Goal: Check status: Check status

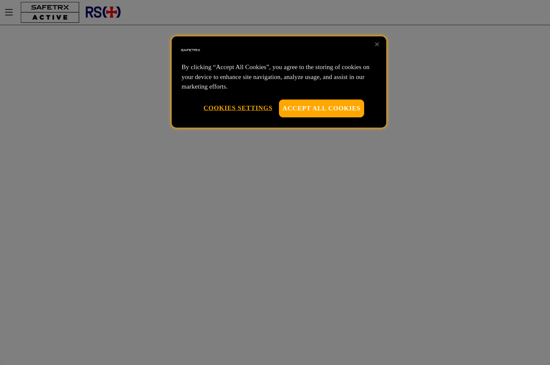
click at [295, 108] on button "Accept All Cookies" at bounding box center [321, 108] width 85 height 18
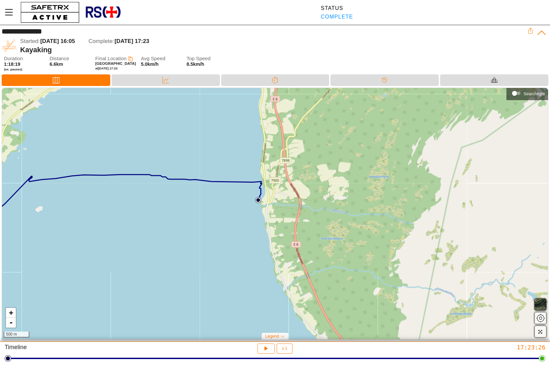
drag, startPoint x: 347, startPoint y: 217, endPoint x: 236, endPoint y: 198, distance: 112.8
click at [236, 198] on div "+ - 500 m" at bounding box center [275, 213] width 546 height 251
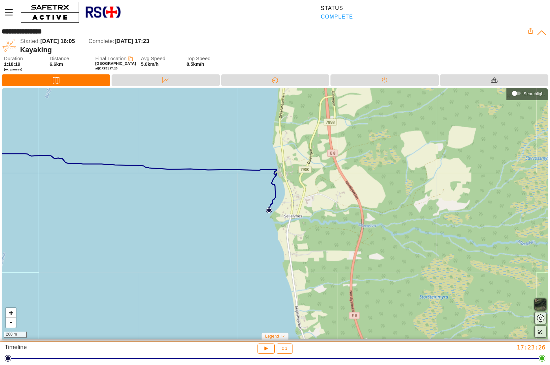
drag, startPoint x: 230, startPoint y: 224, endPoint x: 216, endPoint y: 249, distance: 29.0
click at [216, 249] on div "+ - 200 m" at bounding box center [275, 213] width 546 height 251
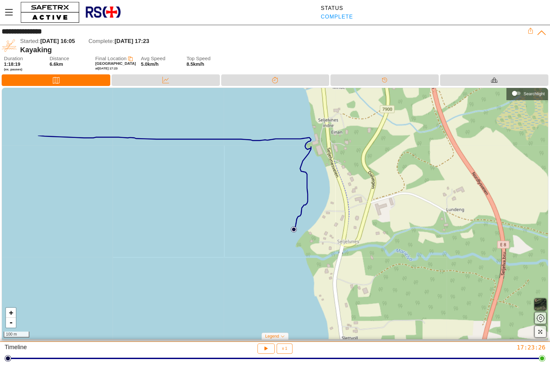
drag, startPoint x: 225, startPoint y: 204, endPoint x: 177, endPoint y: 282, distance: 92.2
click at [177, 282] on div "+ - 100 m" at bounding box center [275, 213] width 546 height 251
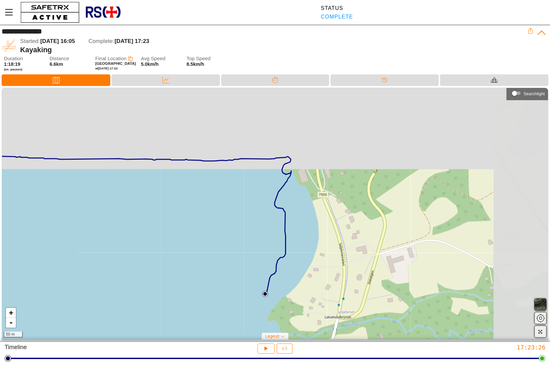
drag, startPoint x: 265, startPoint y: 184, endPoint x: 184, endPoint y: 271, distance: 118.7
click at [184, 271] on div "+ - 50 m" at bounding box center [275, 213] width 546 height 251
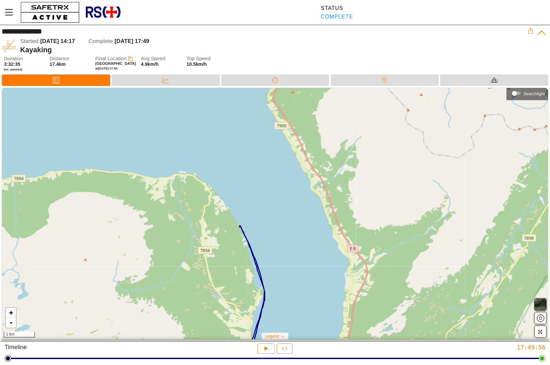
drag, startPoint x: 271, startPoint y: 112, endPoint x: 213, endPoint y: 233, distance: 134.0
click at [213, 233] on div "+ - 1 km" at bounding box center [275, 213] width 546 height 251
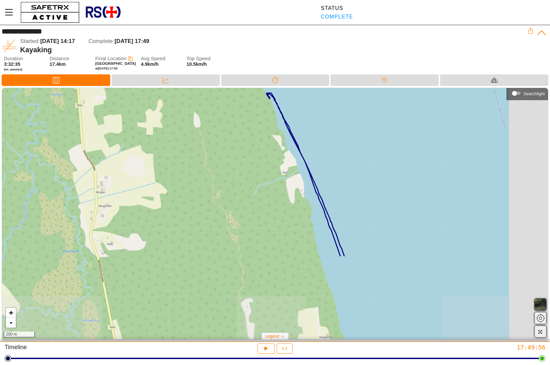
drag, startPoint x: 293, startPoint y: 194, endPoint x: 225, endPoint y: 109, distance: 109.3
click at [225, 108] on div "+ - 200 m" at bounding box center [275, 213] width 546 height 251
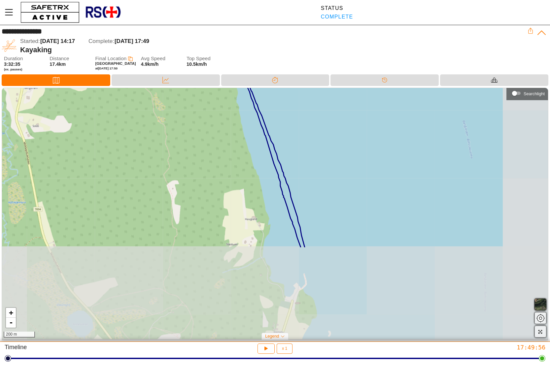
drag, startPoint x: 264, startPoint y: 235, endPoint x: 190, endPoint y: 118, distance: 137.8
click at [190, 118] on div "+ - 200 m" at bounding box center [275, 213] width 546 height 251
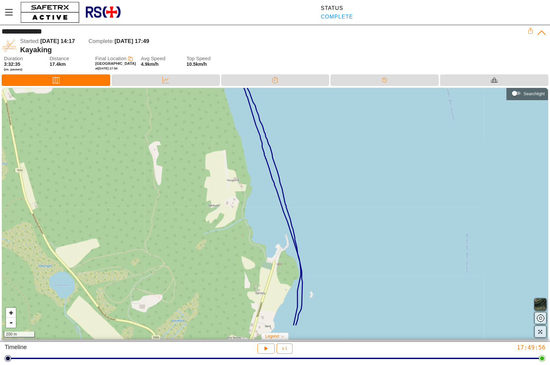
drag, startPoint x: 241, startPoint y: 224, endPoint x: 222, endPoint y: 185, distance: 43.0
click at [222, 185] on div "+ - 200 m" at bounding box center [275, 213] width 546 height 251
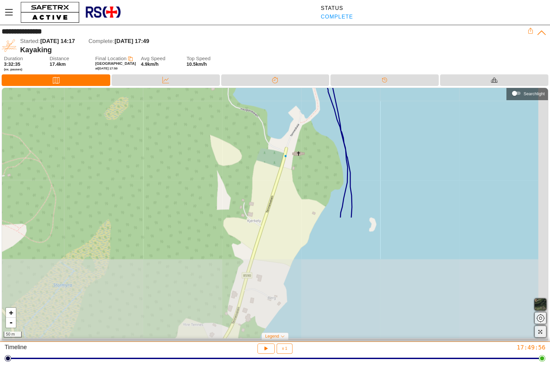
drag, startPoint x: 233, startPoint y: 213, endPoint x: 182, endPoint y: 73, distance: 148.5
click at [182, 88] on div "+ - 50 m" at bounding box center [275, 213] width 546 height 251
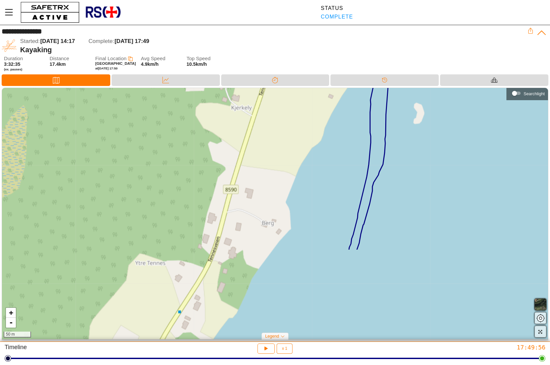
drag, startPoint x: 289, startPoint y: 252, endPoint x: 304, endPoint y: 97, distance: 155.6
click at [304, 97] on div "+ - 50 m" at bounding box center [275, 213] width 546 height 251
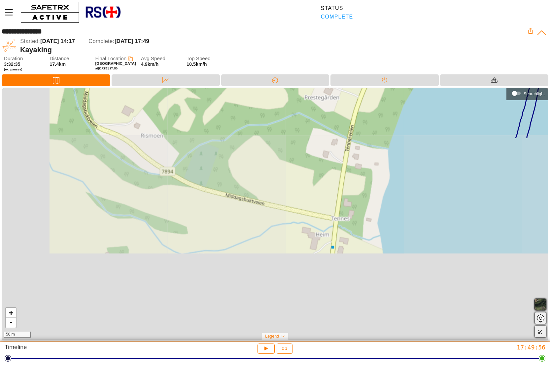
drag, startPoint x: 249, startPoint y: 211, endPoint x: 425, endPoint y: 40, distance: 245.6
click at [428, 88] on div "+ - 50 m" at bounding box center [275, 213] width 546 height 251
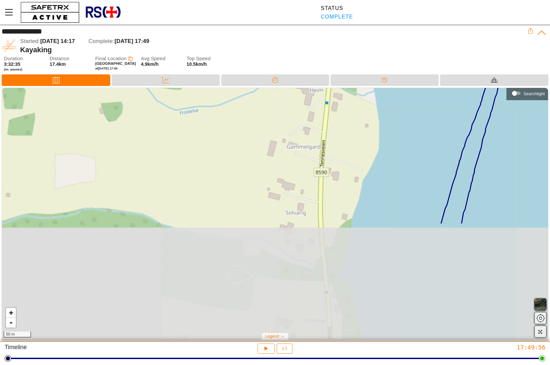
drag, startPoint x: 247, startPoint y: 229, endPoint x: 244, endPoint y: 79, distance: 150.0
click at [244, 88] on div "+ - 50 m" at bounding box center [275, 213] width 546 height 251
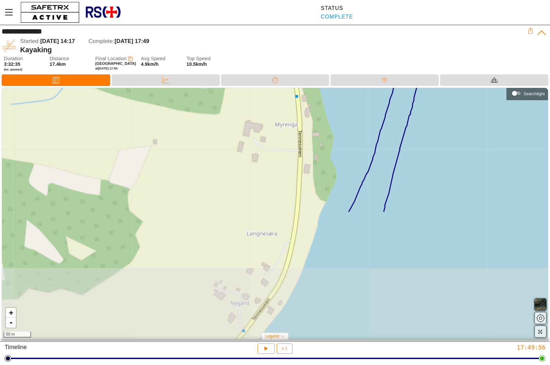
drag, startPoint x: 237, startPoint y: 259, endPoint x: 215, endPoint y: 125, distance: 136.5
click at [215, 125] on div "+ - 50 m" at bounding box center [275, 213] width 546 height 251
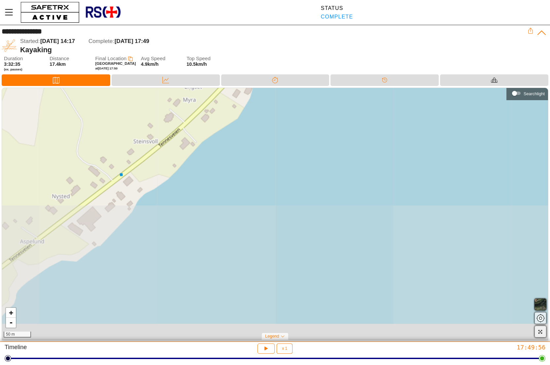
drag, startPoint x: 223, startPoint y: 288, endPoint x: 250, endPoint y: 4, distance: 285.1
click at [250, 88] on div "+ - 50 m" at bounding box center [275, 213] width 546 height 251
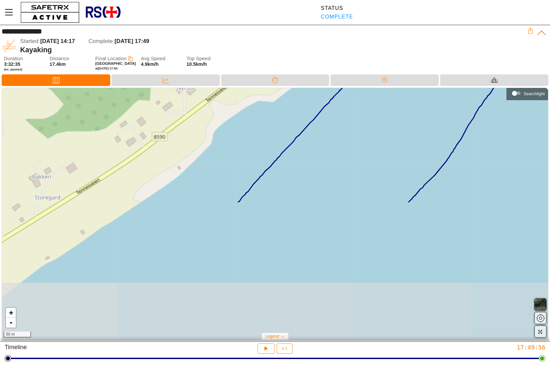
drag, startPoint x: 235, startPoint y: 203, endPoint x: 422, endPoint y: 50, distance: 241.3
click at [422, 88] on div "+ - 50 m" at bounding box center [275, 213] width 546 height 251
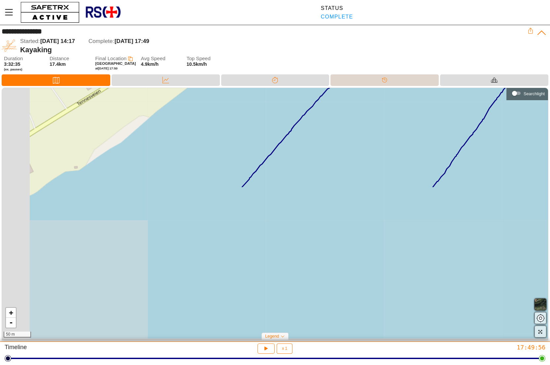
drag, startPoint x: 237, startPoint y: 261, endPoint x: 384, endPoint y: 82, distance: 232.4
click at [384, 88] on div "+ - 50 m" at bounding box center [275, 213] width 546 height 251
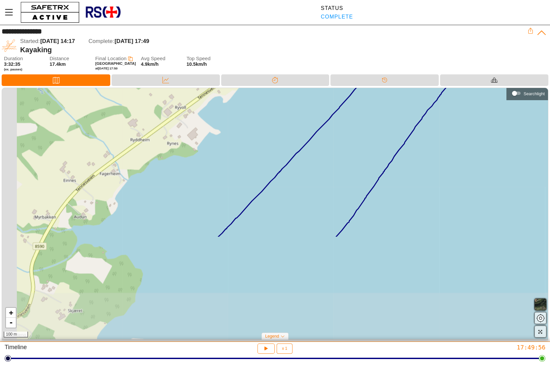
drag, startPoint x: 273, startPoint y: 249, endPoint x: 398, endPoint y: 111, distance: 186.9
click at [398, 111] on div "+ - 100 m" at bounding box center [275, 213] width 546 height 251
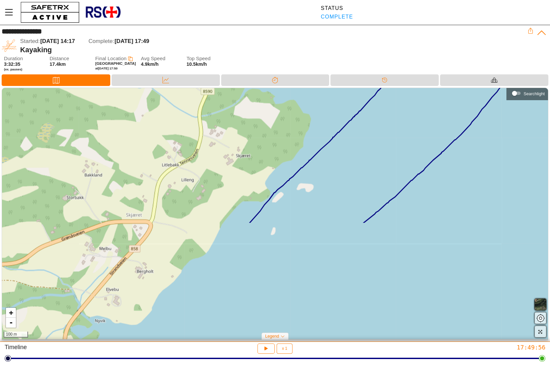
drag, startPoint x: 255, startPoint y: 262, endPoint x: 397, endPoint y: 124, distance: 197.7
click at [397, 124] on div "+ - 100 m" at bounding box center [275, 213] width 546 height 251
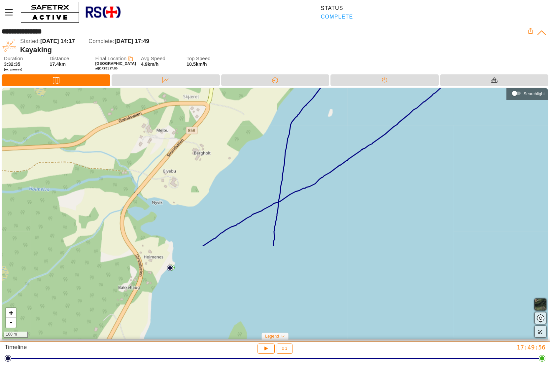
drag, startPoint x: 335, startPoint y: 280, endPoint x: 392, endPoint y: 162, distance: 131.5
click at [392, 162] on div "+ - 100 m" at bounding box center [275, 213] width 546 height 251
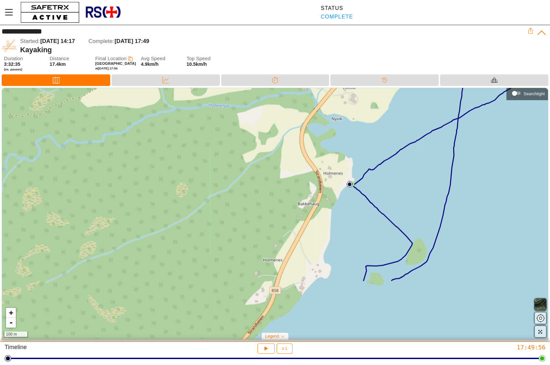
drag, startPoint x: 203, startPoint y: 262, endPoint x: 382, endPoint y: 178, distance: 198.2
click at [382, 178] on div "+ - 100 m" at bounding box center [275, 213] width 546 height 251
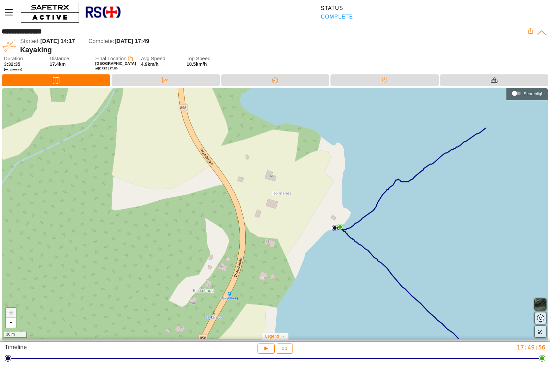
drag, startPoint x: 347, startPoint y: 171, endPoint x: 380, endPoint y: 237, distance: 73.3
click at [380, 237] on div "+ - 30 m" at bounding box center [275, 213] width 546 height 251
